Goal: Transaction & Acquisition: Purchase product/service

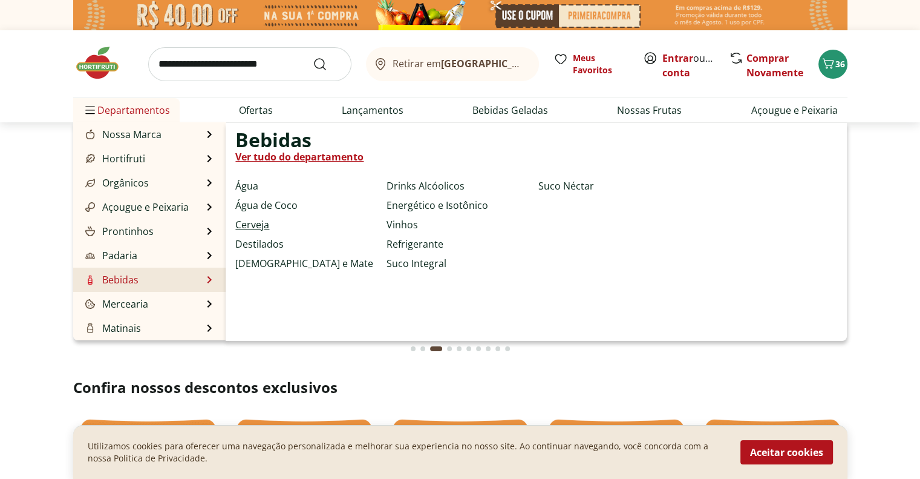
click at [256, 221] on link "Cerveja" at bounding box center [252, 224] width 34 height 15
select select "**********"
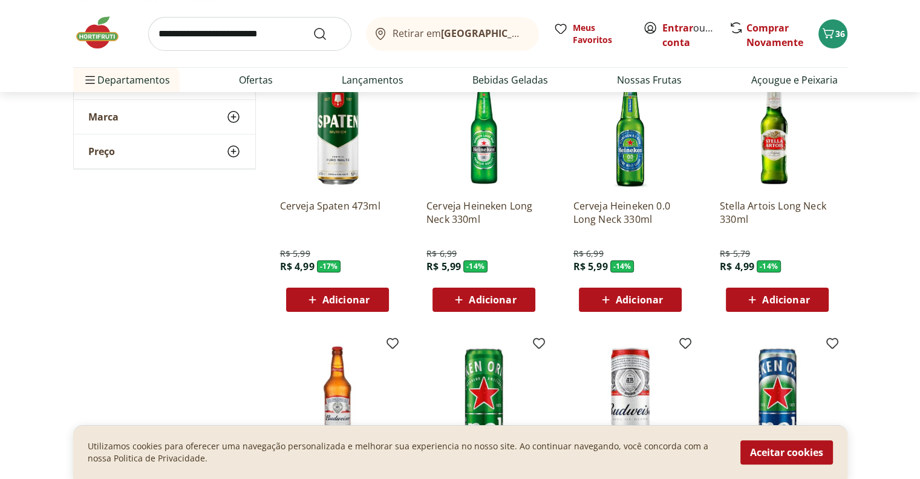
scroll to position [138, 0]
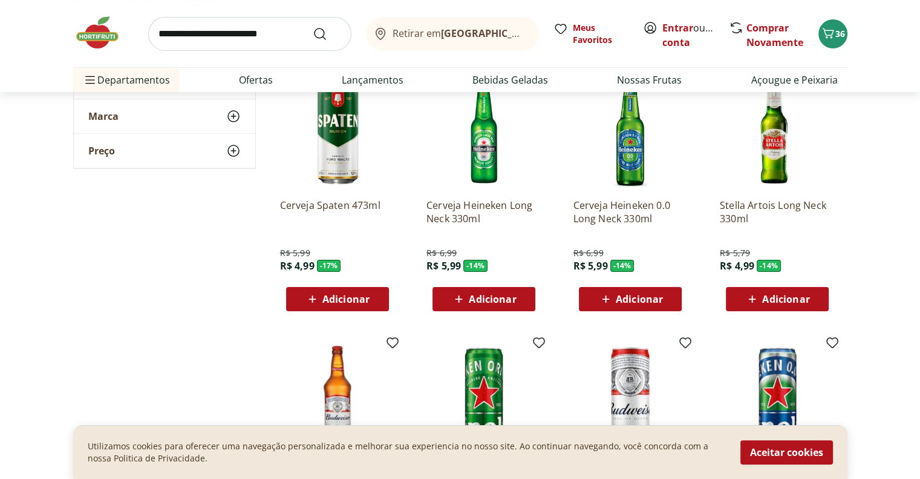
click at [895, 256] on section "**********" at bounding box center [460, 477] width 920 height 878
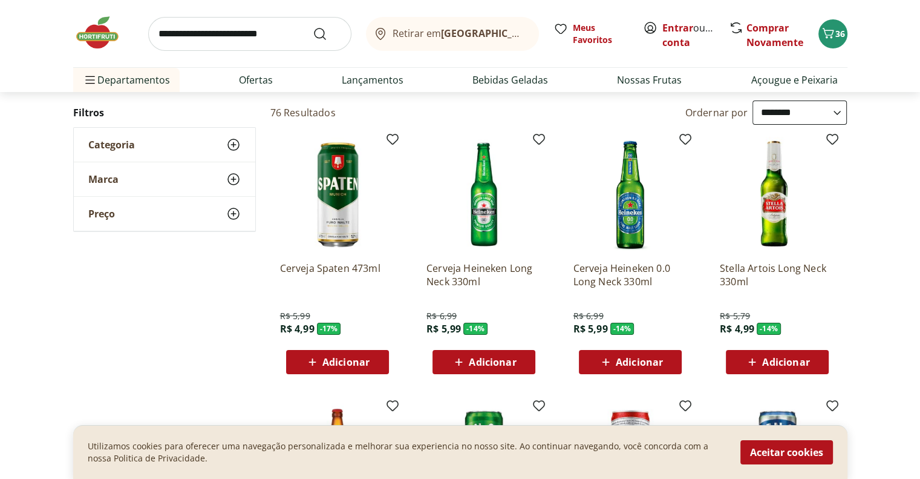
scroll to position [73, 0]
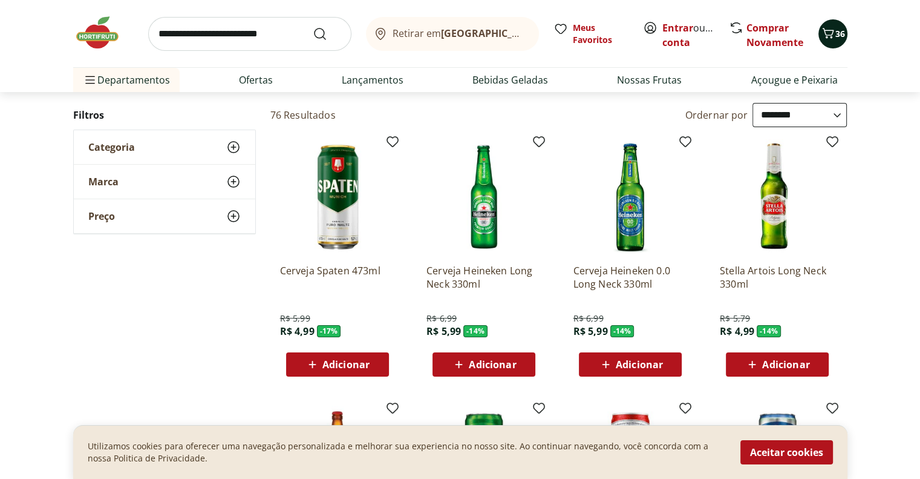
click at [839, 32] on span "36" at bounding box center [840, 33] width 10 height 11
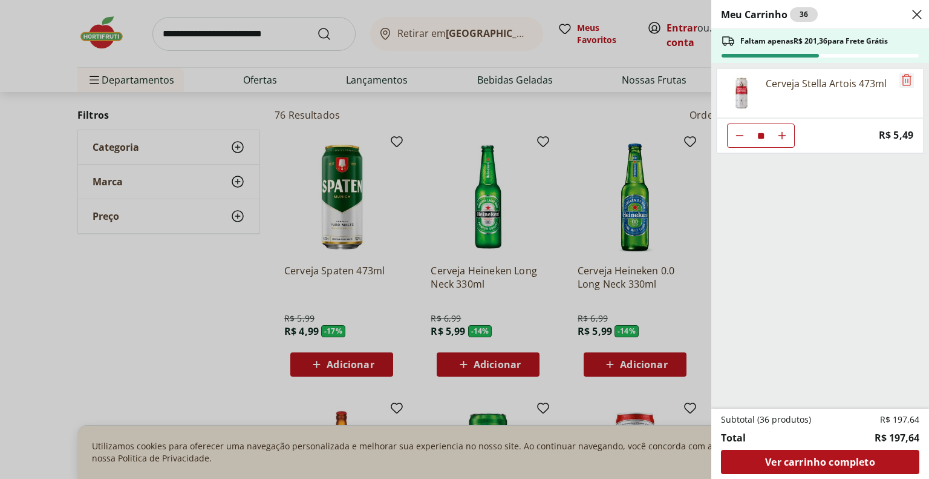
click at [904, 77] on icon "Remove" at bounding box center [907, 80] width 15 height 15
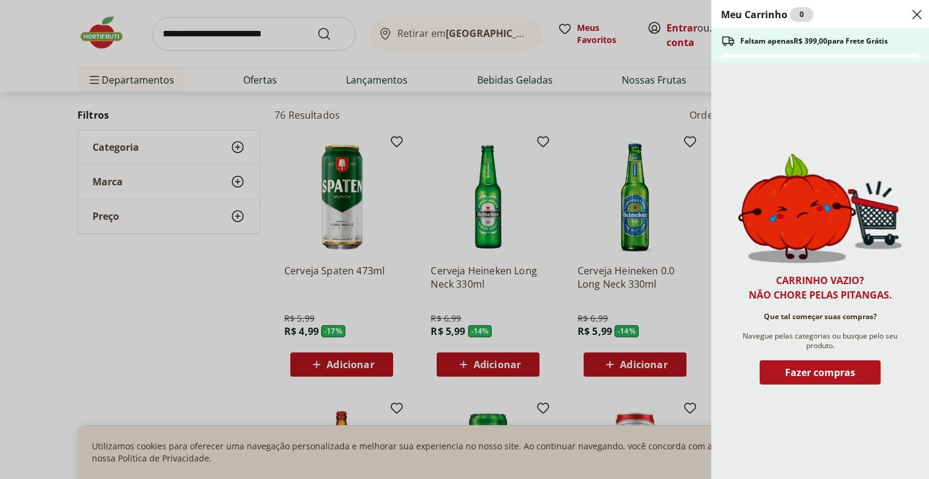
click at [913, 13] on icon "Close" at bounding box center [917, 14] width 15 height 15
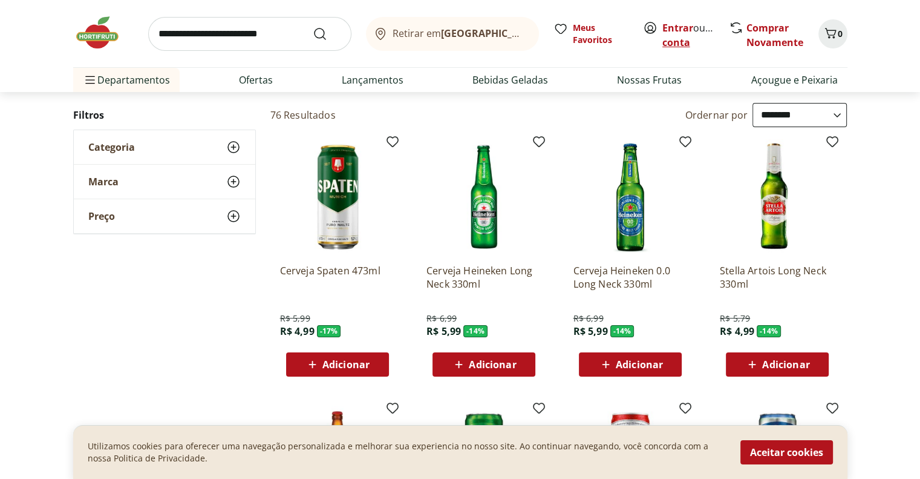
click at [680, 42] on link "Criar conta" at bounding box center [695, 35] width 67 height 28
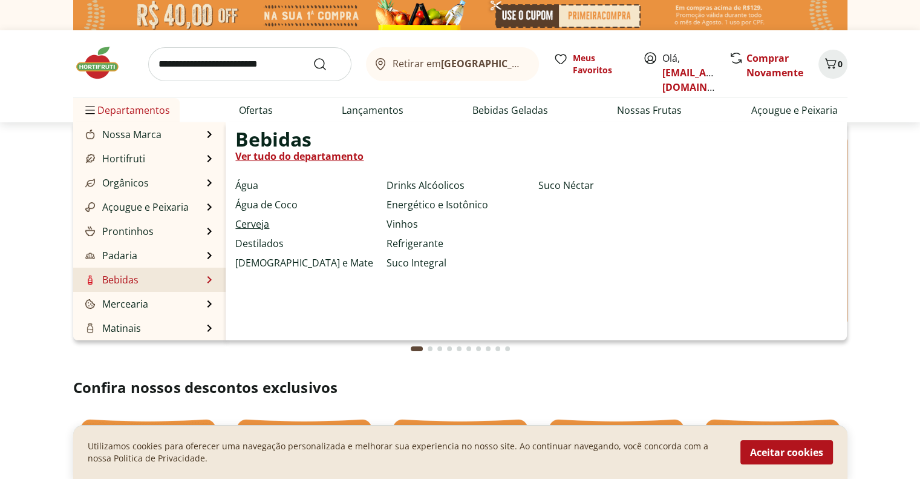
click at [266, 228] on link "Cerveja" at bounding box center [252, 224] width 34 height 15
select select "**********"
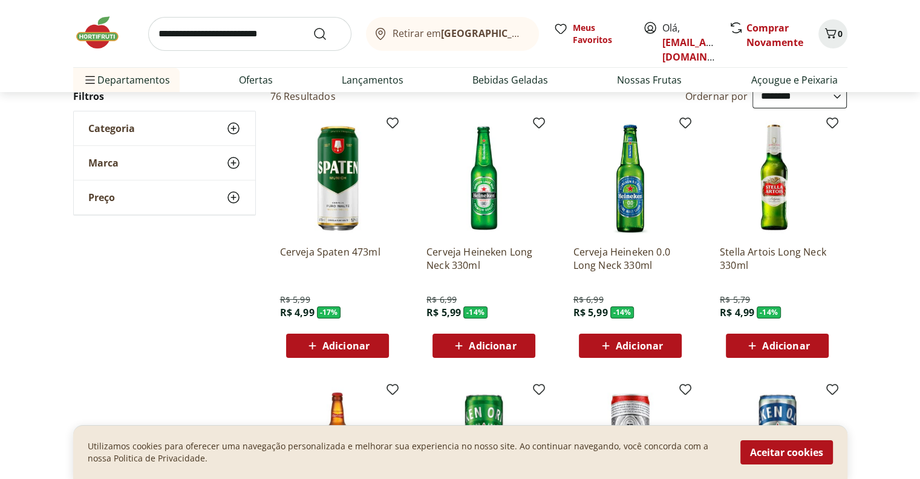
scroll to position [92, 0]
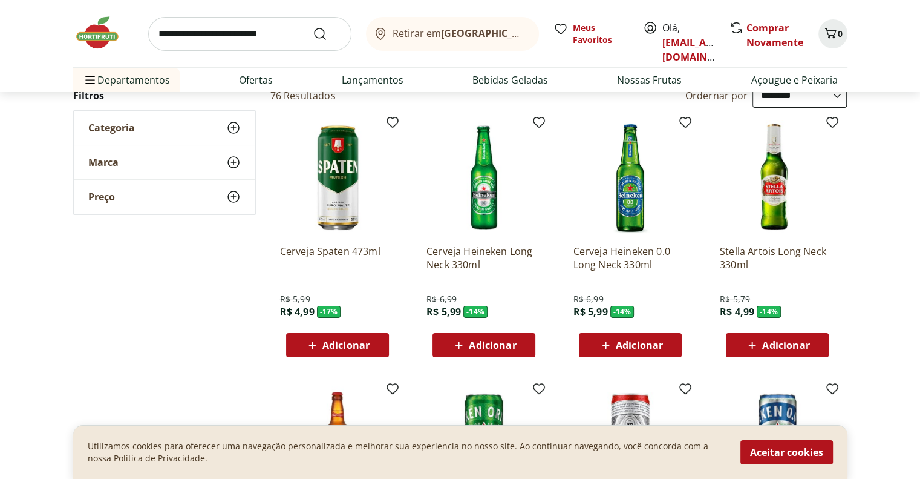
click at [779, 340] on span "Adicionar" at bounding box center [785, 345] width 47 height 10
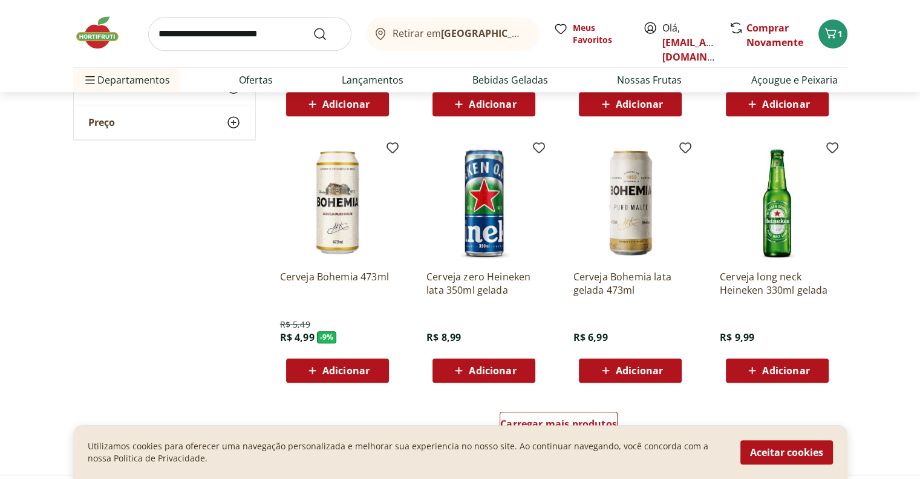
scroll to position [599, 0]
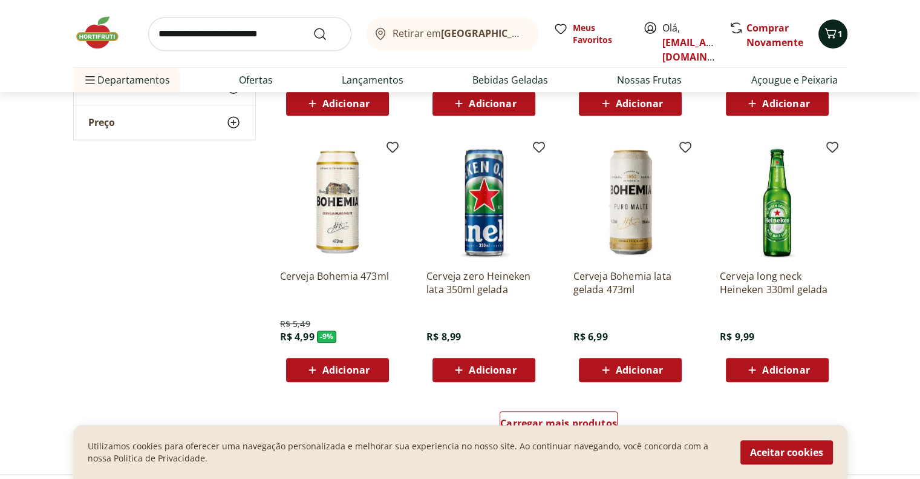
click at [834, 26] on icon "Carrinho" at bounding box center [830, 33] width 15 height 15
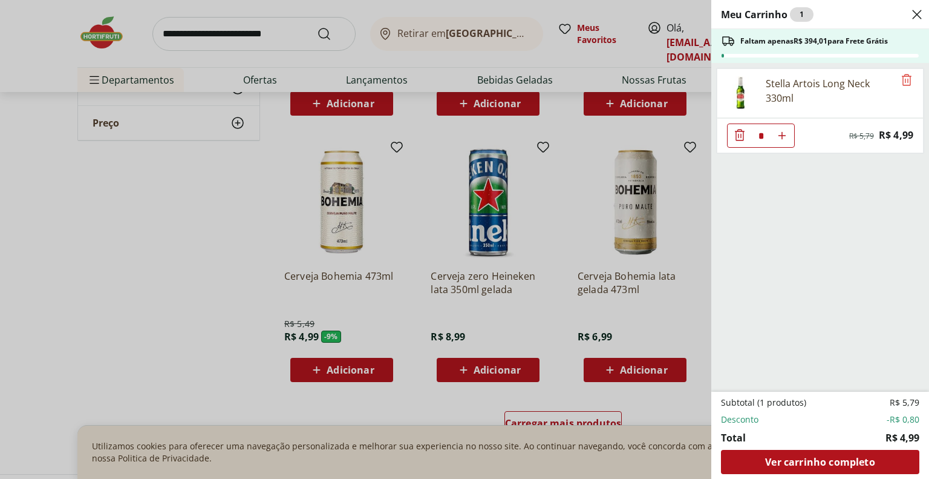
click at [768, 139] on input "*" at bounding box center [761, 135] width 18 height 23
type input "**"
click at [842, 307] on ul "Stella Artois Long Neck 330ml ** Original price: R$ 5,79 Price: R$ 4,99" at bounding box center [818, 227] width 215 height 328
click at [189, 286] on div "Meu Carrinho 26 Faltam apenas R$ 269,26 para Frete Grátis Stella Artois Long Ne…" at bounding box center [464, 239] width 929 height 479
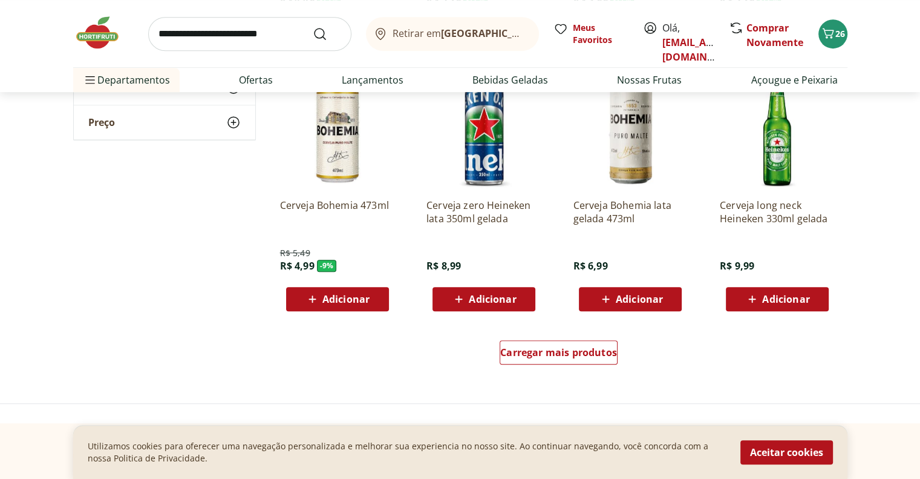
scroll to position [670, 0]
click at [596, 352] on span "Carregar mais produtos" at bounding box center [558, 352] width 117 height 10
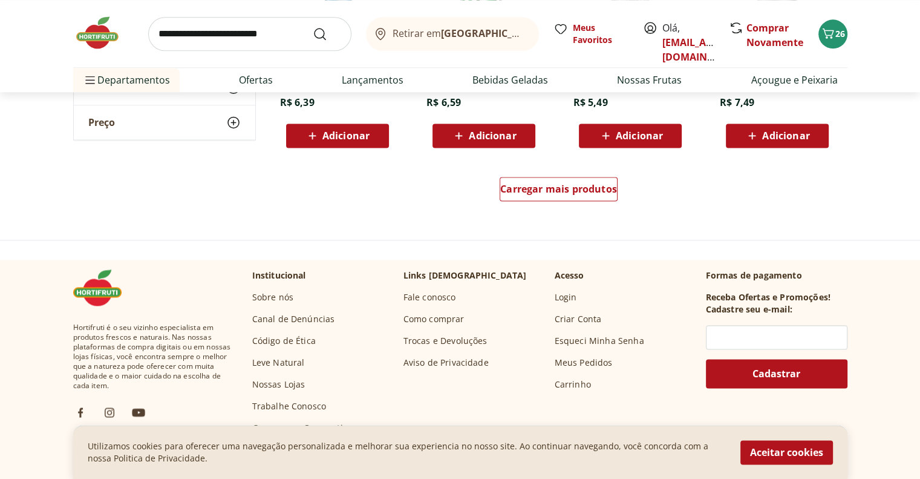
scroll to position [1633, 0]
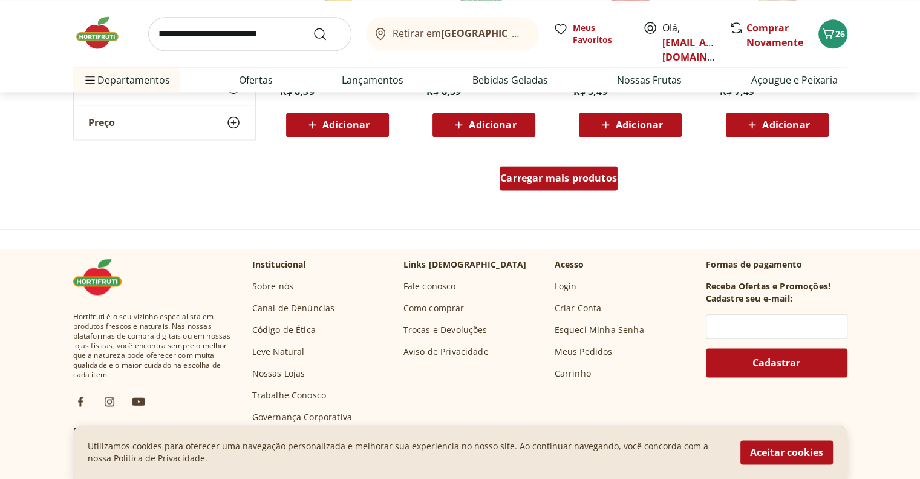
click at [583, 178] on span "Carregar mais produtos" at bounding box center [558, 178] width 117 height 10
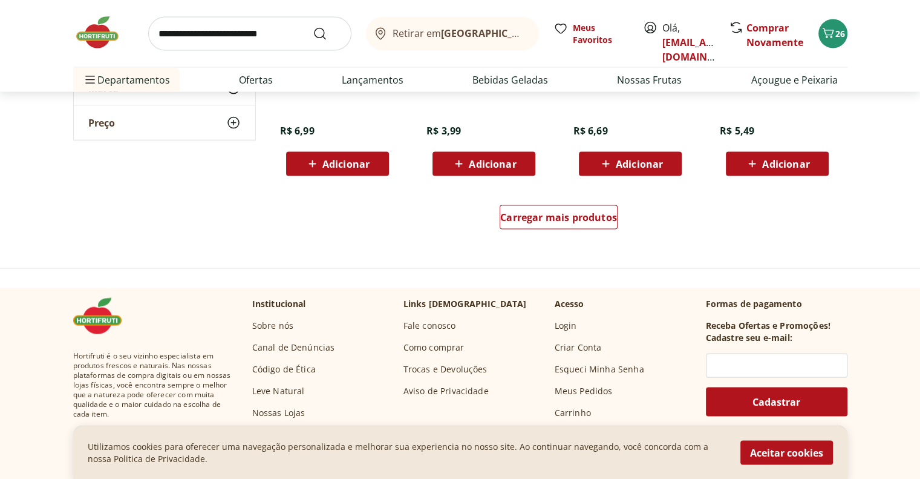
scroll to position [2383, 0]
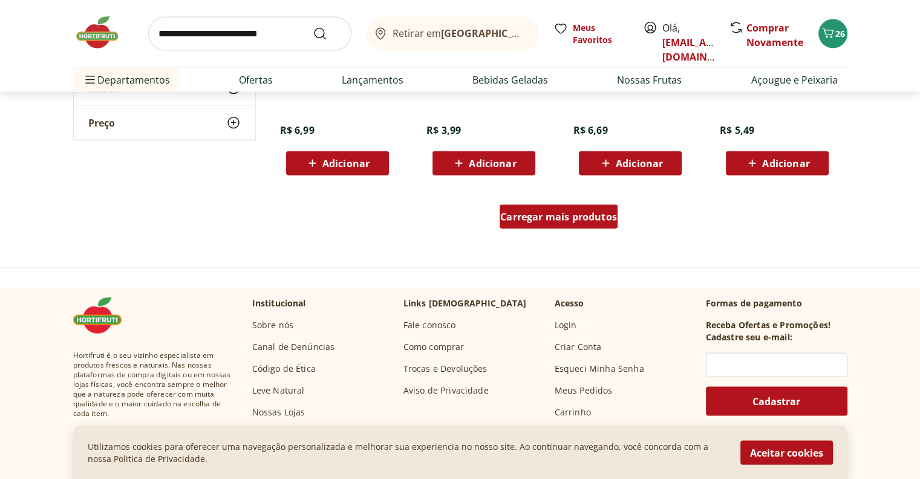
click at [538, 216] on span "Carregar mais produtos" at bounding box center [558, 217] width 117 height 10
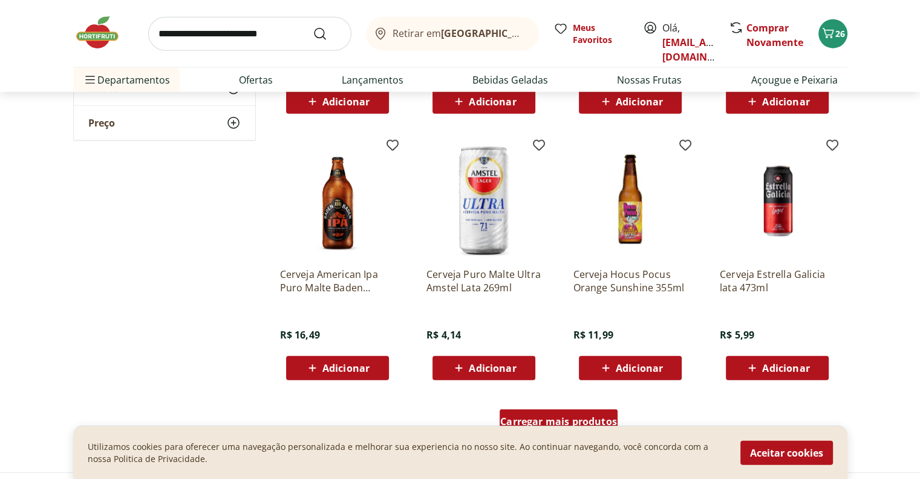
scroll to position [3165, 0]
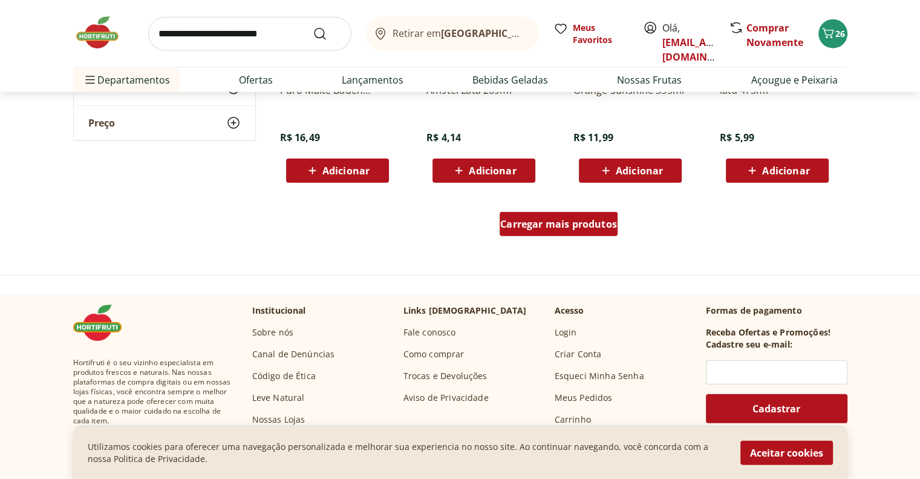
click at [544, 221] on span "Carregar mais produtos" at bounding box center [558, 224] width 117 height 10
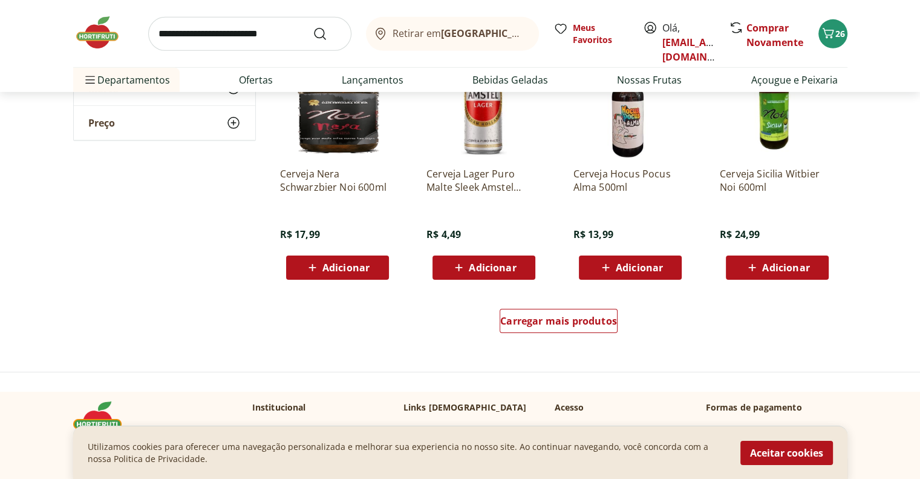
scroll to position [3816, 0]
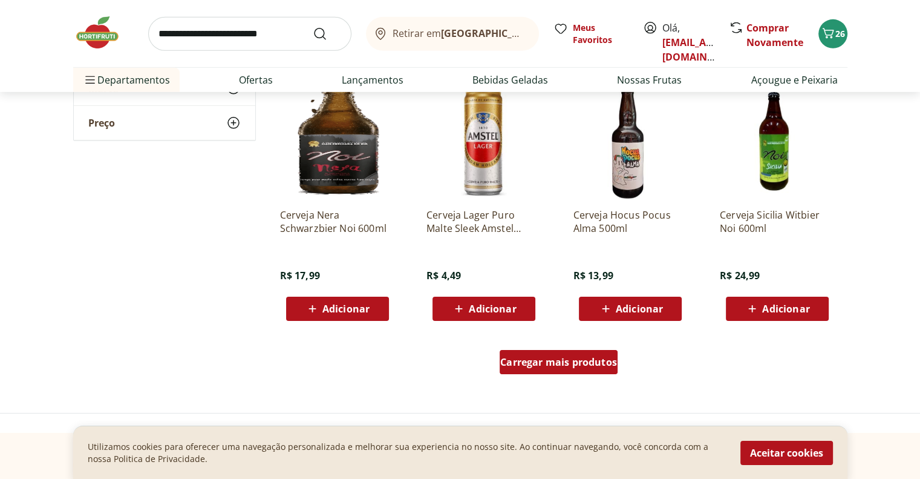
click at [587, 369] on div "Carregar mais produtos" at bounding box center [559, 362] width 118 height 24
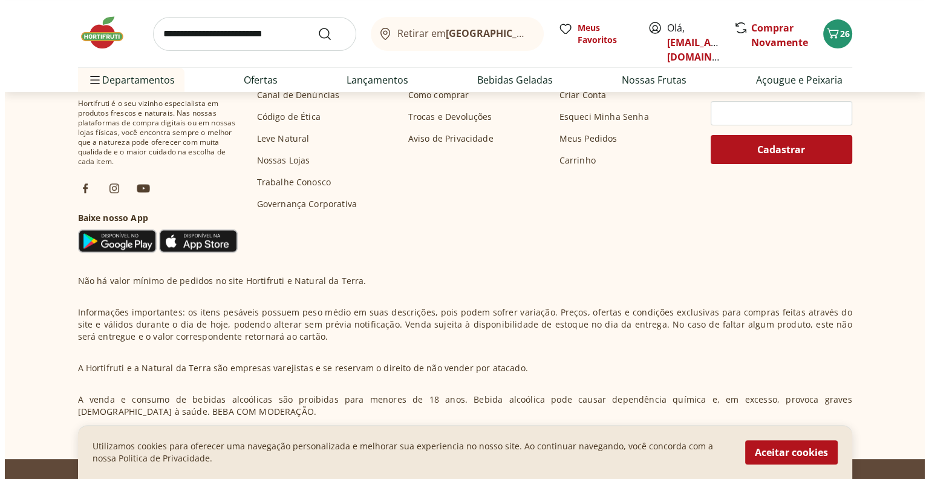
scroll to position [4960, 0]
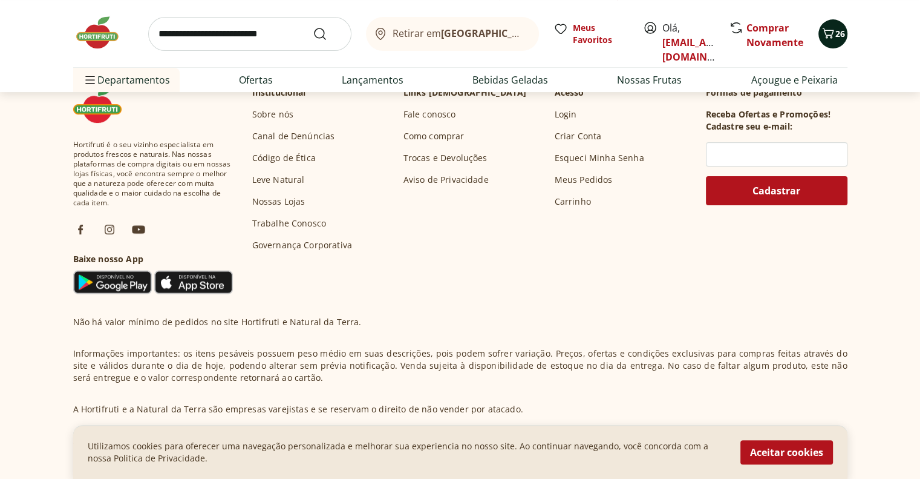
click at [825, 40] on icon "Carrinho" at bounding box center [828, 33] width 15 height 15
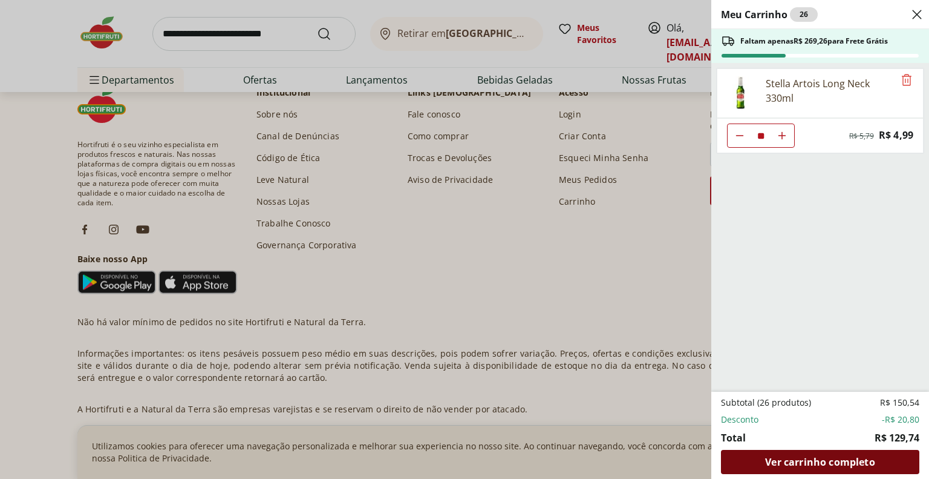
click at [829, 457] on span "Ver carrinho completo" at bounding box center [819, 462] width 109 height 10
